Goal: Use online tool/utility: Utilize a website feature to perform a specific function

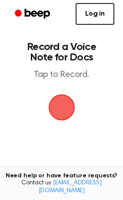
click at [69, 103] on span "button" at bounding box center [61, 107] width 26 height 26
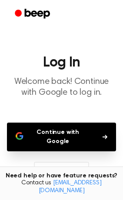
click at [99, 132] on button "Continue with Google" at bounding box center [61, 136] width 109 height 29
click at [70, 133] on button "Continue with Google" at bounding box center [61, 136] width 109 height 29
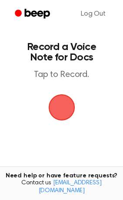
click at [69, 106] on span "button" at bounding box center [61, 107] width 24 height 24
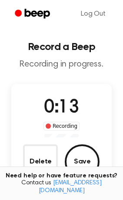
click at [34, 16] on icon "Beep" at bounding box center [33, 13] width 37 height 13
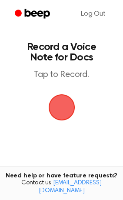
click at [70, 108] on span "button" at bounding box center [61, 107] width 24 height 24
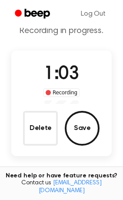
scroll to position [48, 0]
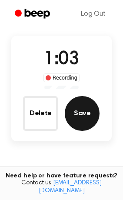
click at [78, 111] on button "Save" at bounding box center [82, 113] width 35 height 35
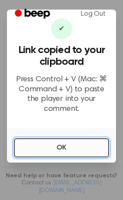
click at [80, 144] on button "OK" at bounding box center [61, 147] width 95 height 19
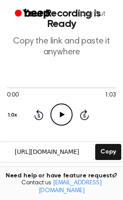
scroll to position [48, 0]
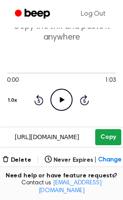
click at [106, 129] on button "Copy" at bounding box center [108, 137] width 26 height 16
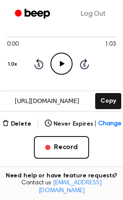
scroll to position [144, 0]
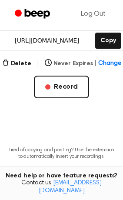
click at [82, 59] on button "Never Expires | Change" at bounding box center [83, 63] width 76 height 9
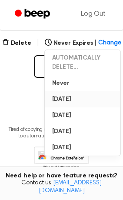
scroll to position [176, 0]
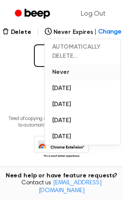
click at [79, 64] on button "Never" at bounding box center [82, 72] width 75 height 16
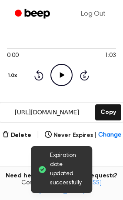
scroll to position [0, 0]
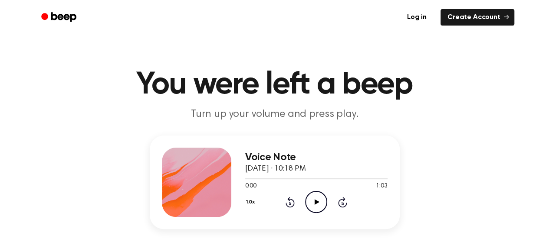
click at [315, 201] on icon at bounding box center [316, 203] width 5 height 6
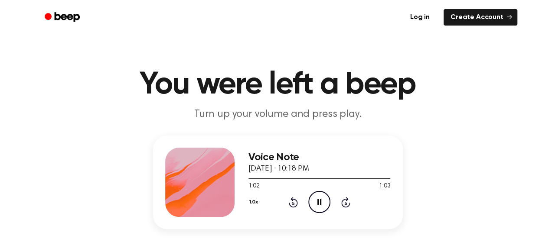
scroll to position [87, 0]
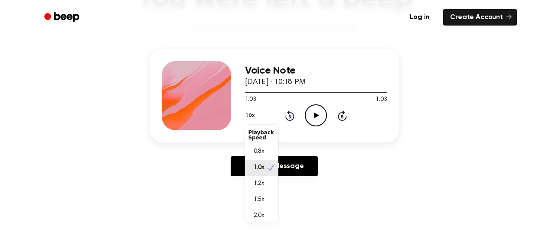
click at [254, 116] on button "1.0x" at bounding box center [251, 115] width 13 height 15
click at [261, 215] on span "2.0x" at bounding box center [259, 216] width 11 height 9
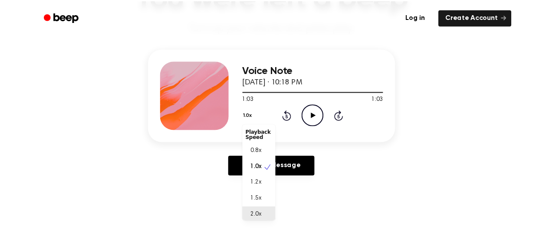
scroll to position [2, 0]
